Goal: Navigation & Orientation: Find specific page/section

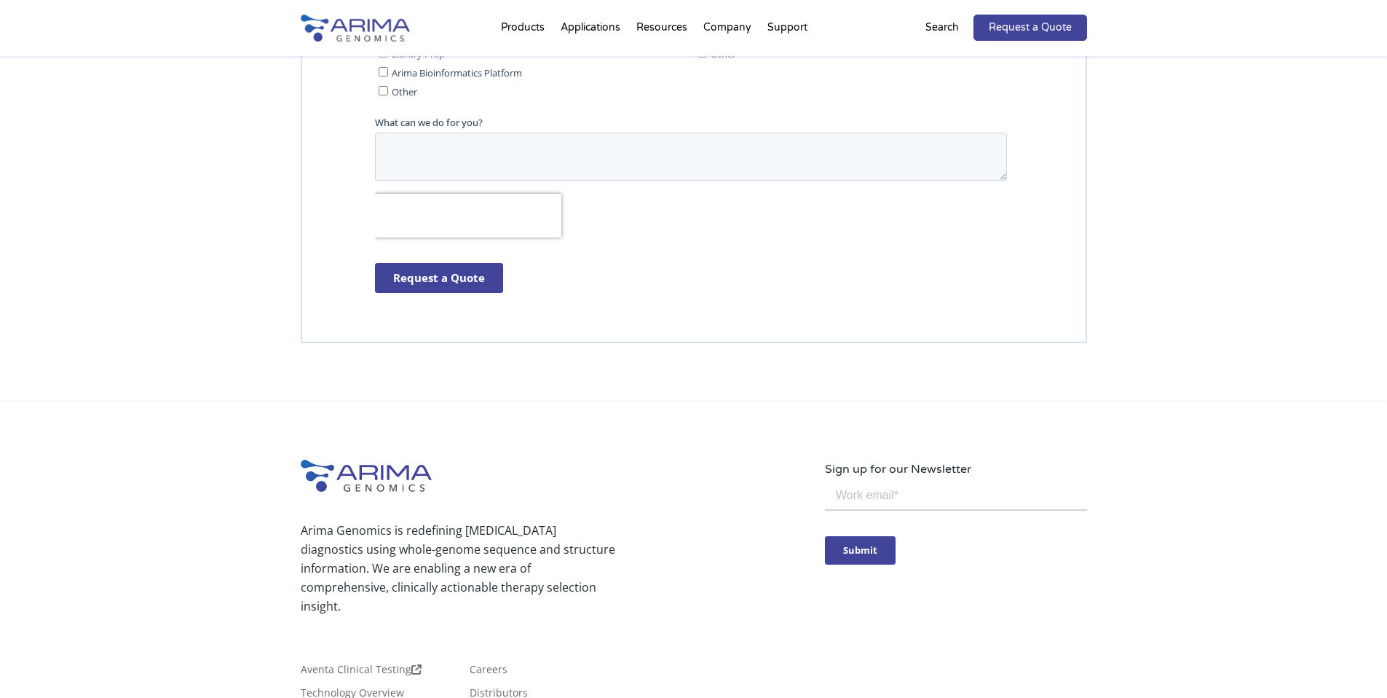
scroll to position [4277, 0]
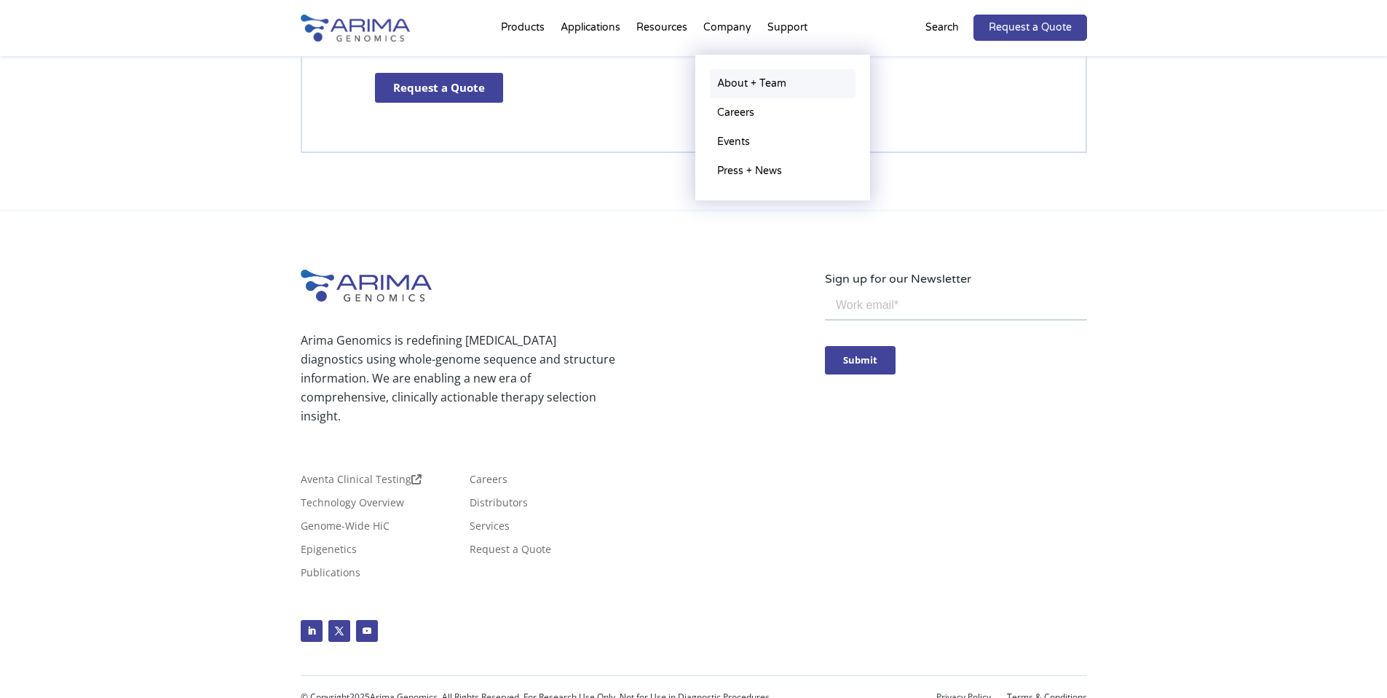
click at [745, 84] on link "About + Team" at bounding box center [783, 83] width 146 height 29
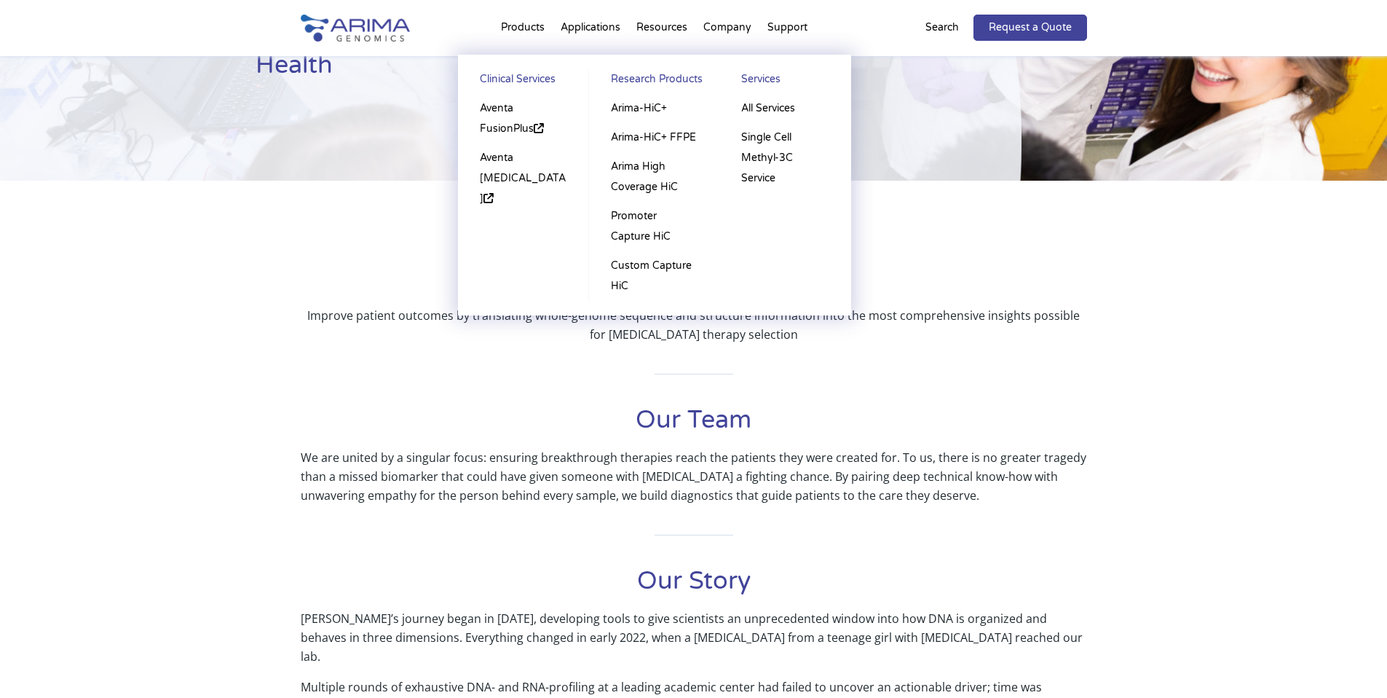
scroll to position [149, 0]
click at [775, 158] on link "Single Cell Methyl-3C Service" at bounding box center [785, 158] width 102 height 70
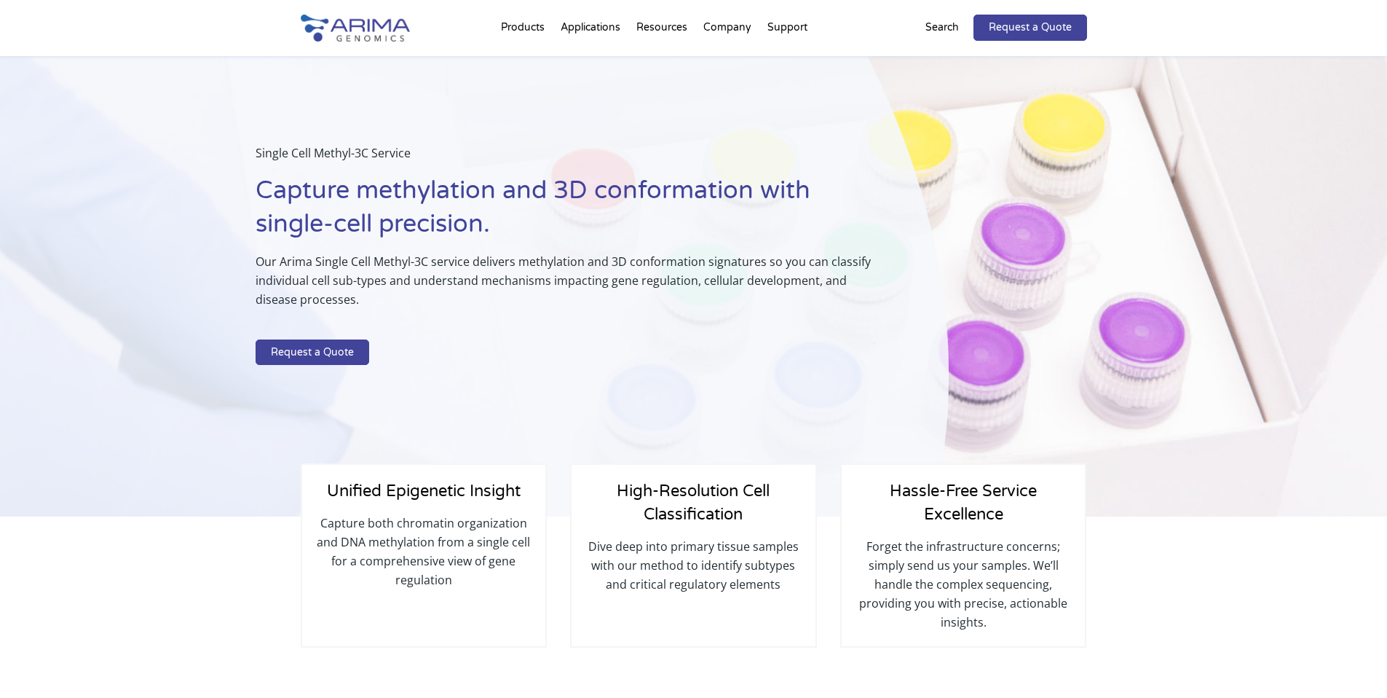
click at [350, 28] on img at bounding box center [355, 28] width 109 height 27
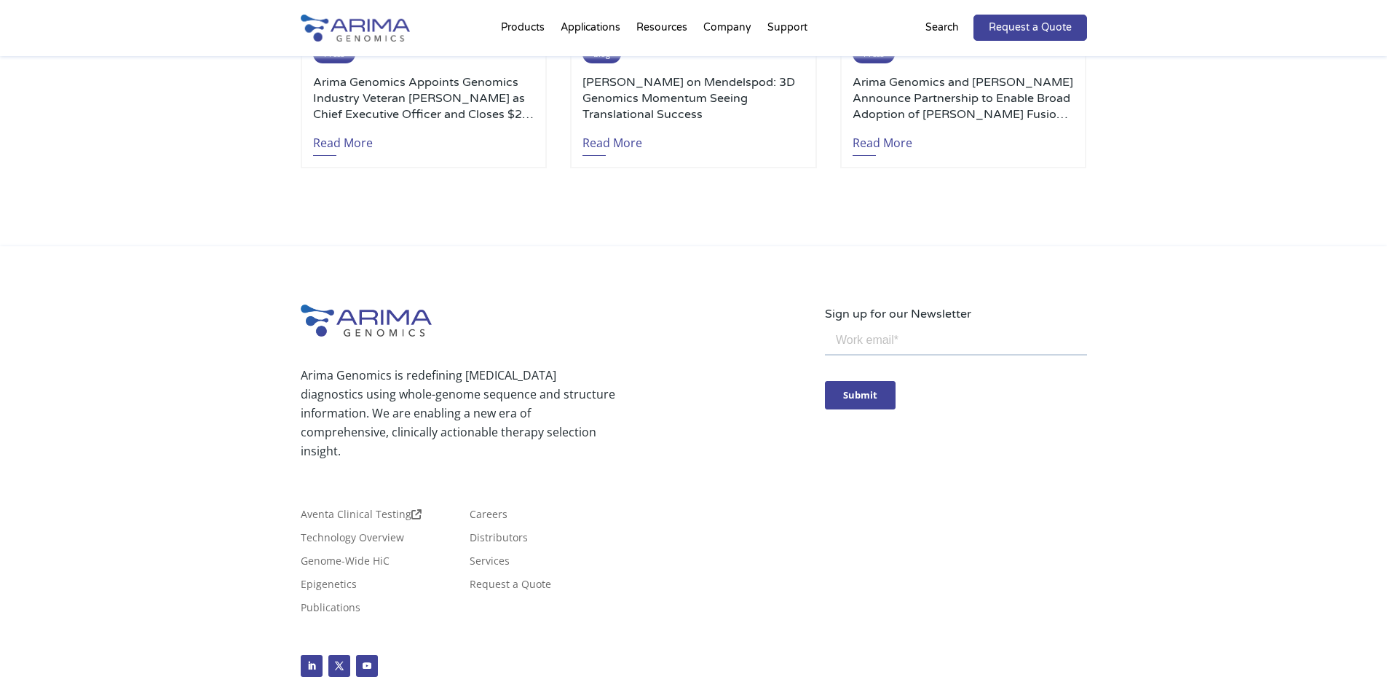
scroll to position [3322, 0]
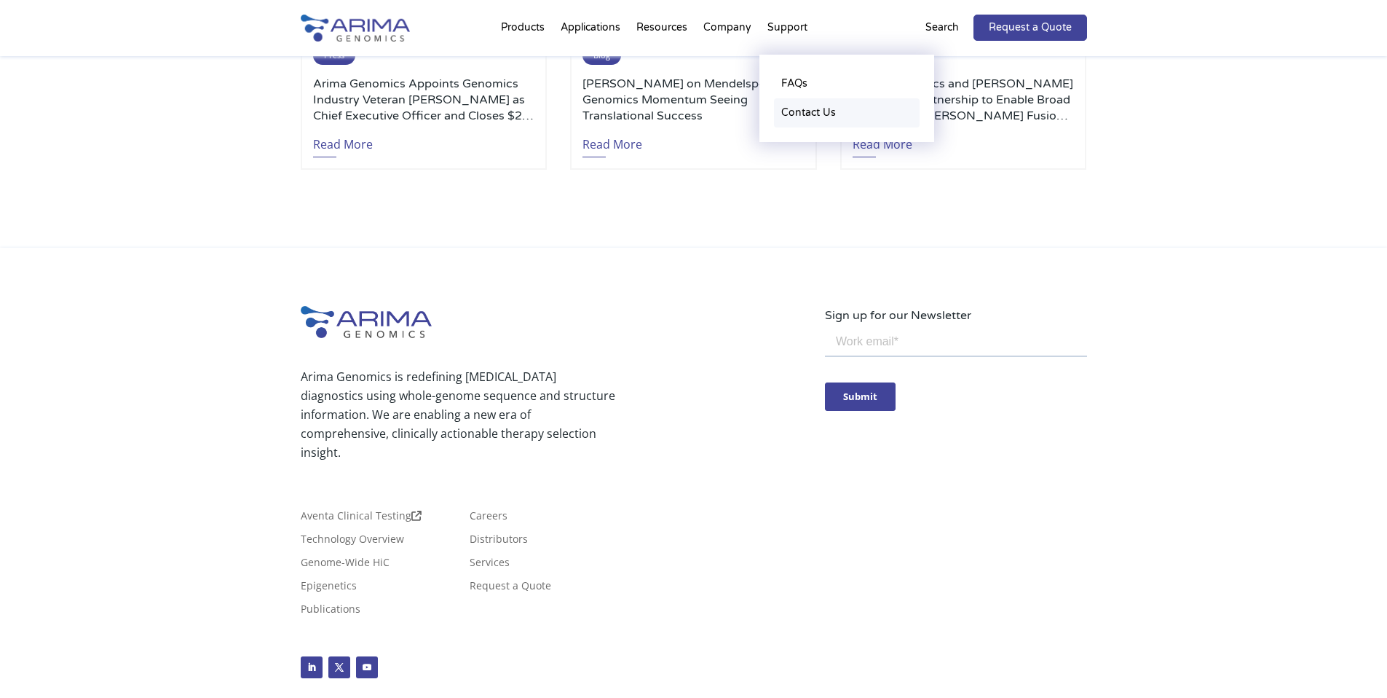
click at [778, 110] on link "Contact Us" at bounding box center [847, 112] width 146 height 29
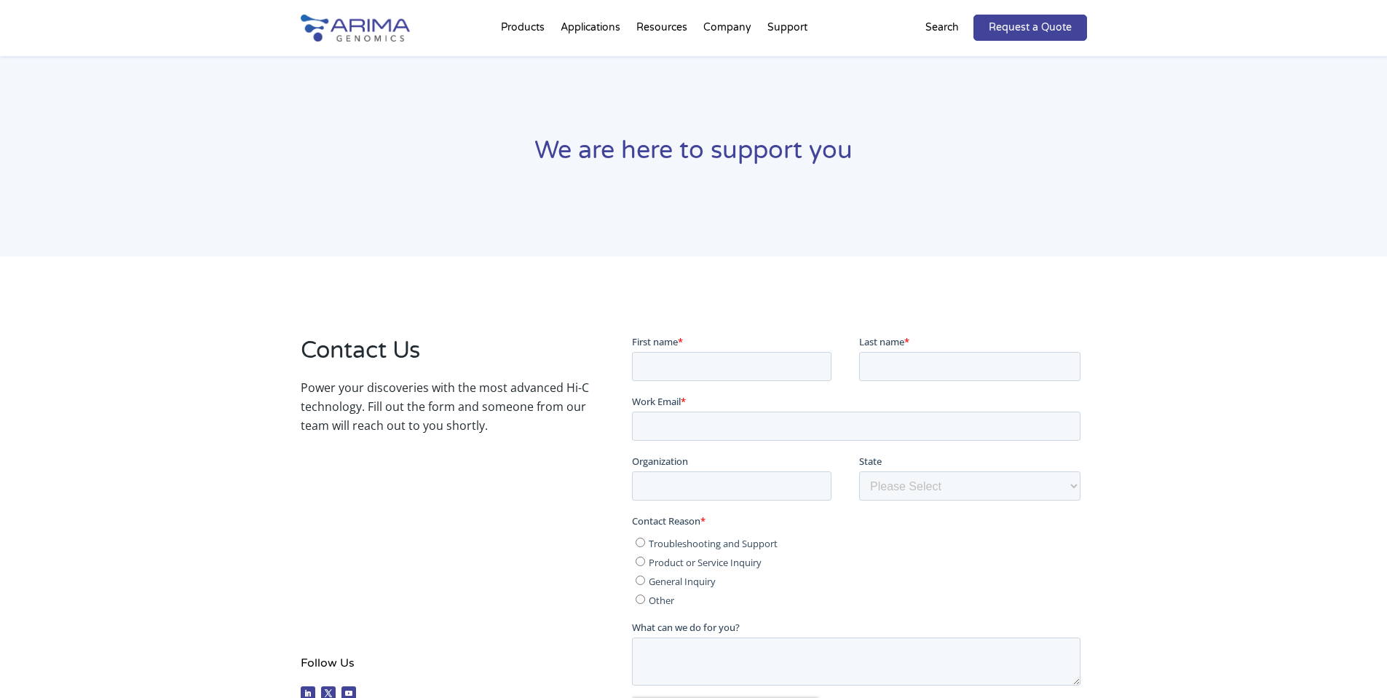
click at [436, 36] on div at bounding box center [379, 28] width 157 height 56
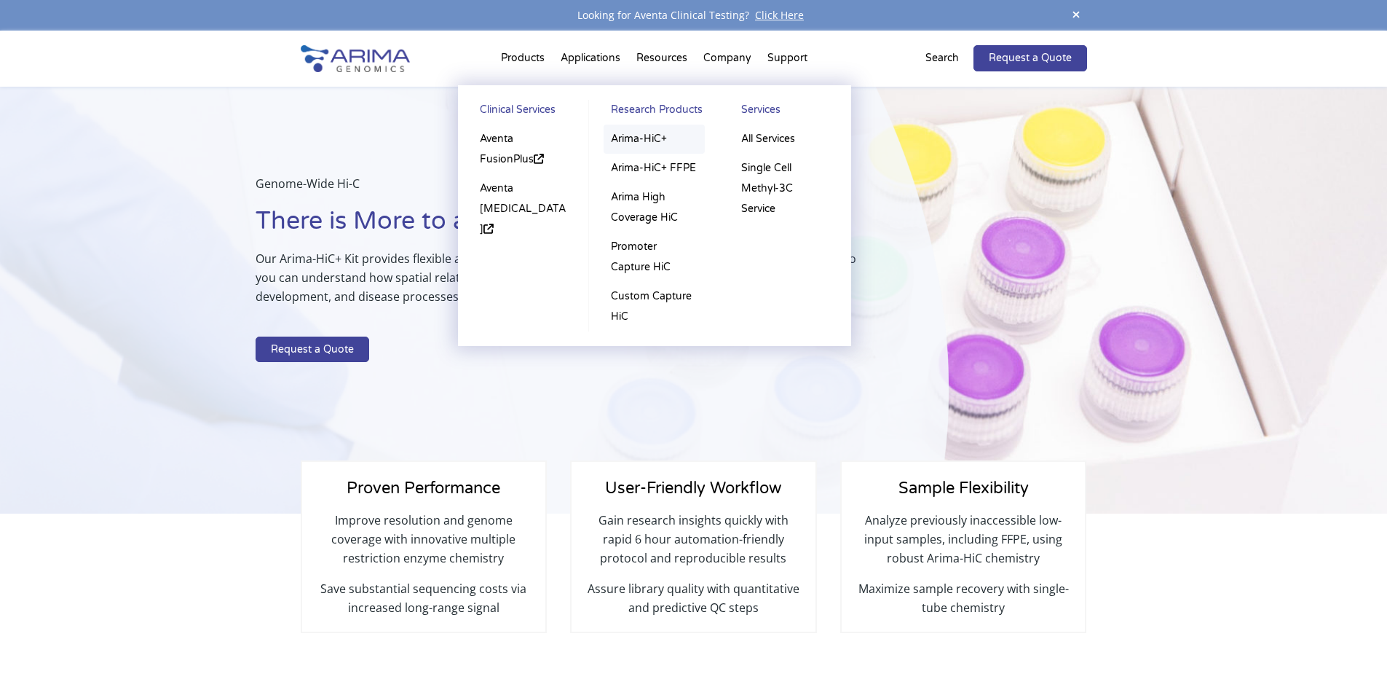
click at [644, 137] on link "Arima-HiC+" at bounding box center [654, 139] width 101 height 29
